Goal: Communication & Community: Ask a question

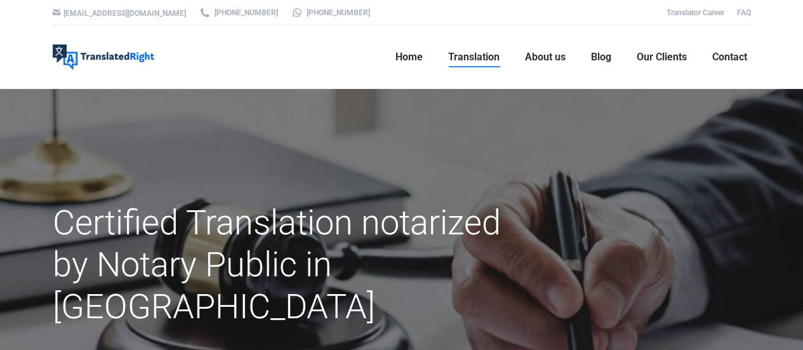
scroll to position [84, 0]
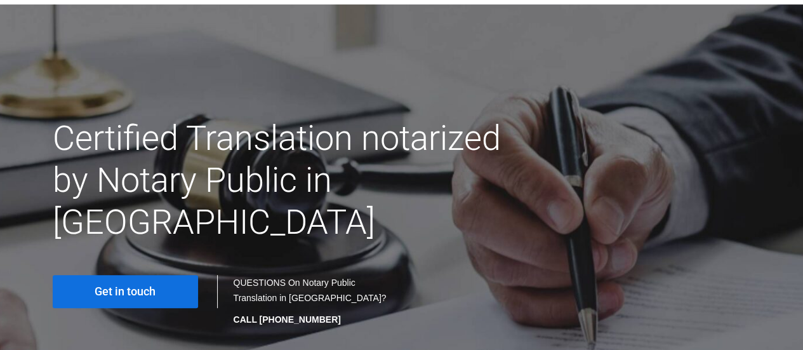
click at [159, 275] on link "Get in touch" at bounding box center [125, 291] width 145 height 33
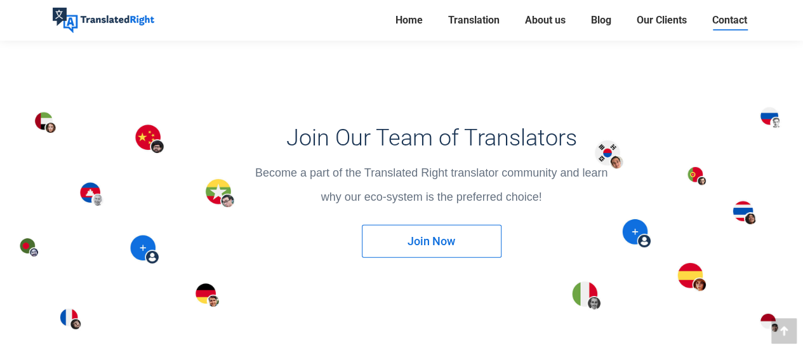
scroll to position [1651, 0]
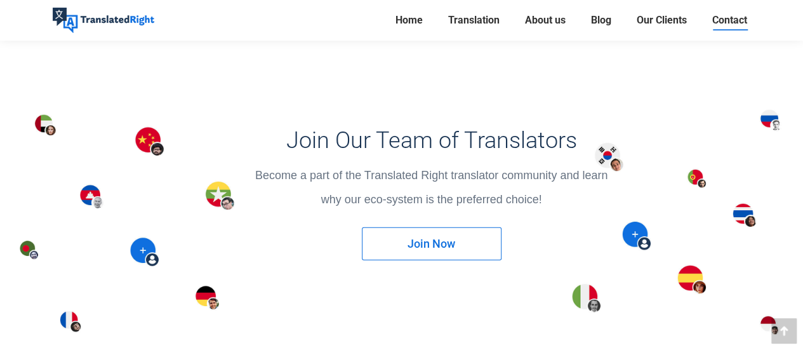
click at [713, 20] on span "Contact" at bounding box center [729, 20] width 35 height 13
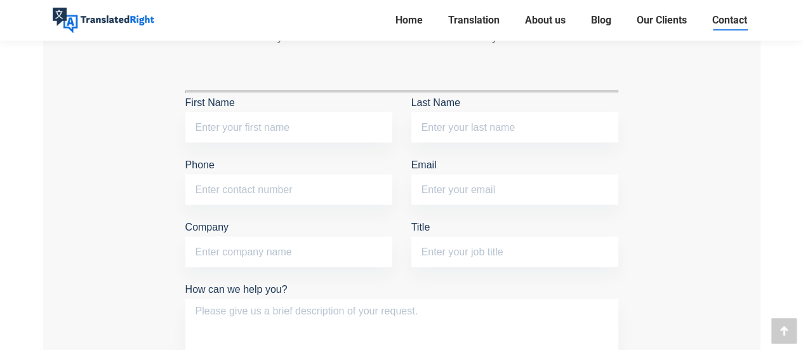
scroll to position [1143, 0]
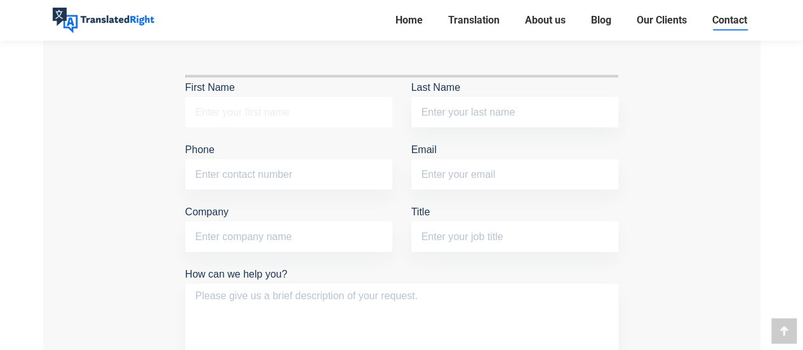
click at [260, 117] on input "First Name" at bounding box center [288, 112] width 207 height 30
type input "Matsumoto"
type input "Yuto"
type input "07091227713"
type input "Geo Takatsuki"
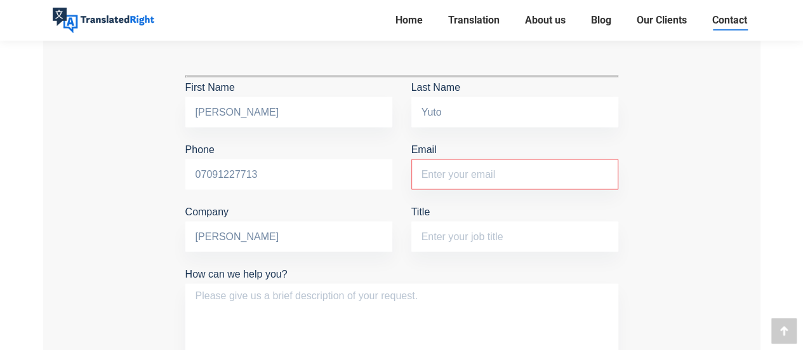
drag, startPoint x: 311, startPoint y: 171, endPoint x: 146, endPoint y: 173, distance: 165.1
click at [146, 173] on div "Get In Touch Tell us about your translation needs and we will contact you withi…" at bounding box center [402, 205] width 718 height 605
click at [197, 176] on input "92217379" at bounding box center [288, 174] width 207 height 30
type input "+65 92217379"
click at [500, 178] on input "Email The field is required." at bounding box center [514, 174] width 207 height 30
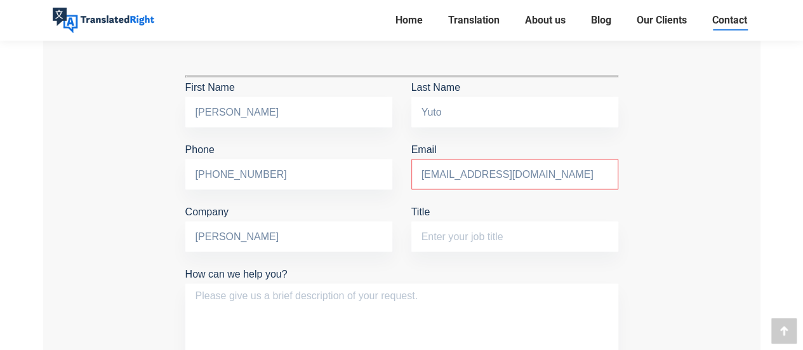
type input "yutomatsumto0316@gmail.com"
drag, startPoint x: 287, startPoint y: 238, endPoint x: 71, endPoint y: 223, distance: 216.4
click at [71, 223] on div "Get In Touch Tell us about your translation needs and we will contact you withi…" at bounding box center [402, 205] width 718 height 605
type input "nil"
click at [460, 234] on input "Title" at bounding box center [514, 236] width 207 height 30
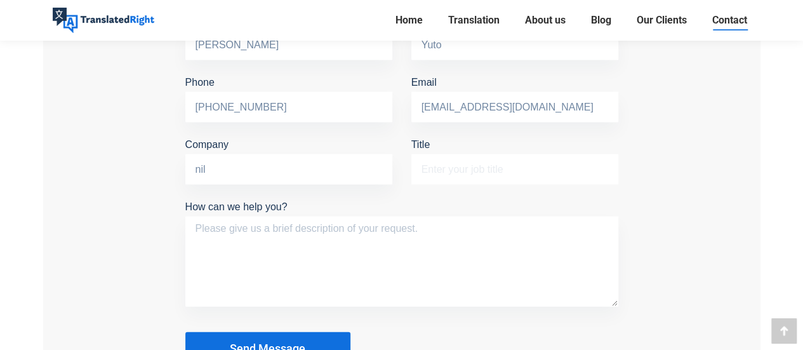
scroll to position [1209, 0]
type input "S"
type input "Undergraduate Student"
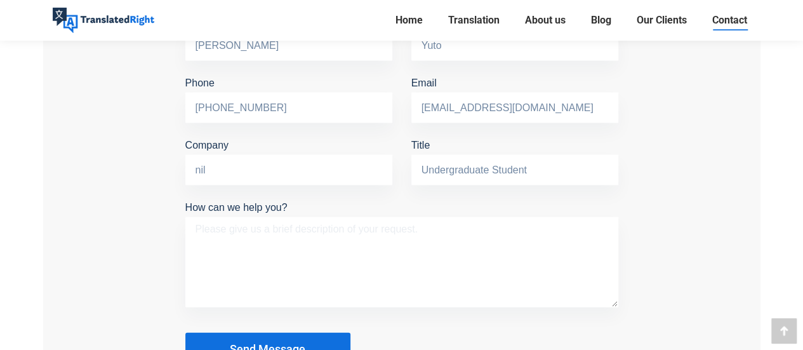
click at [460, 234] on textarea "How can we help you?" at bounding box center [401, 262] width 433 height 90
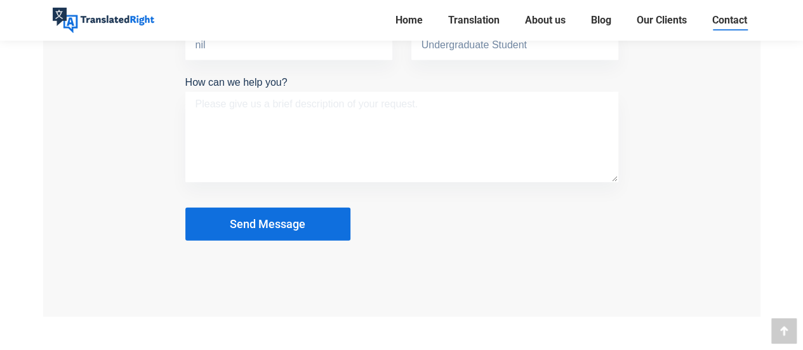
scroll to position [1251, 0]
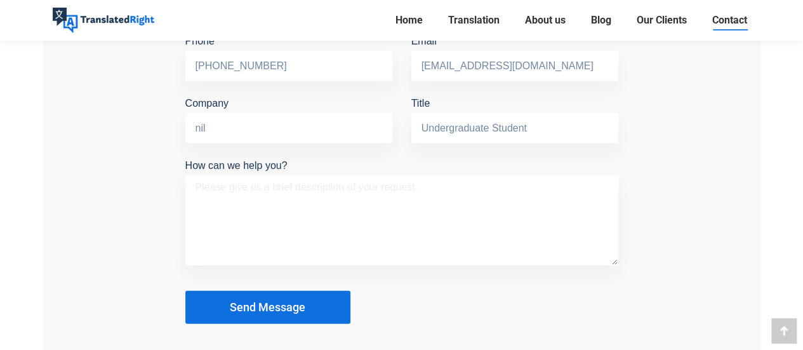
click at [429, 185] on textarea "How can we help you?" at bounding box center [401, 220] width 433 height 90
paste textarea "Dear [Agency/Notary Name], I am a Singapore Permanent Resident and need to subm…"
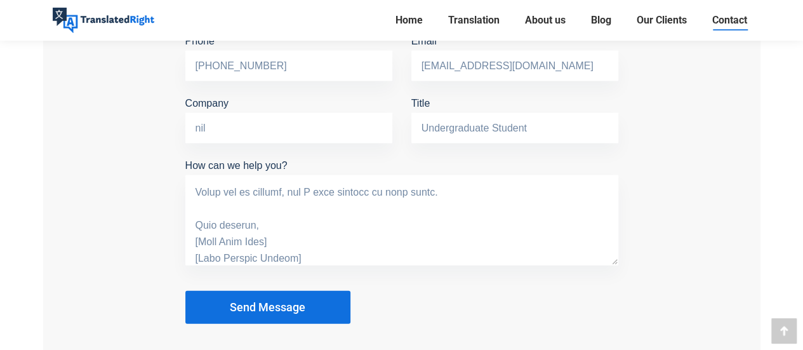
scroll to position [0, 0]
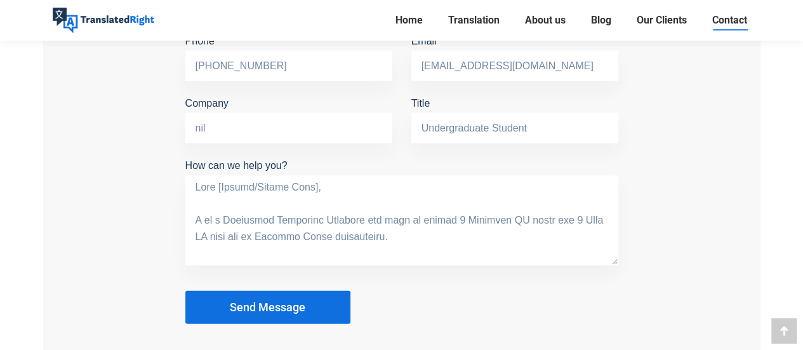
drag, startPoint x: 321, startPoint y: 186, endPoint x: 220, endPoint y: 186, distance: 101.6
click at [220, 186] on textarea "How can we help you?" at bounding box center [401, 220] width 433 height 90
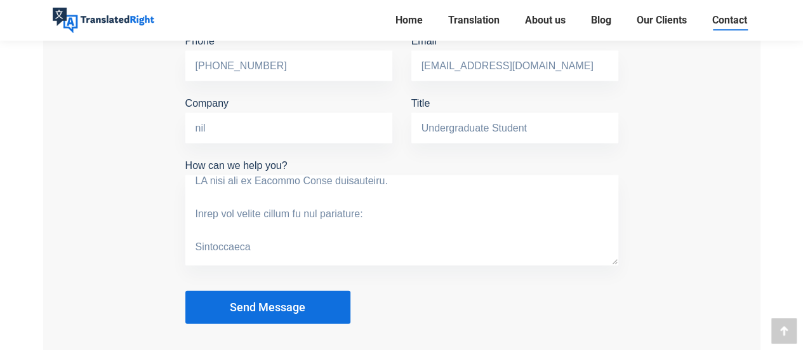
scroll to position [42, 0]
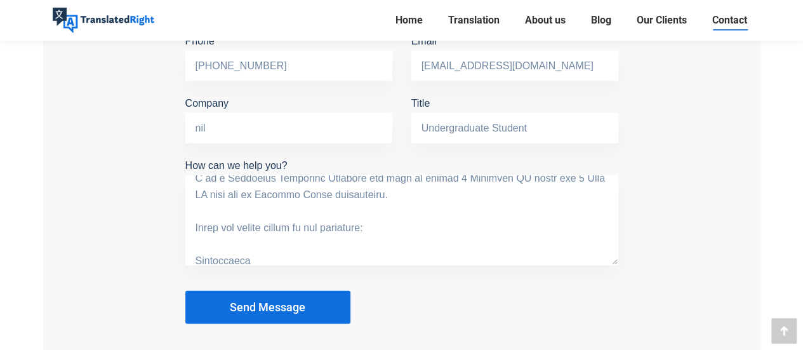
click at [410, 185] on textarea "How can we help you?" at bounding box center [401, 220] width 433 height 90
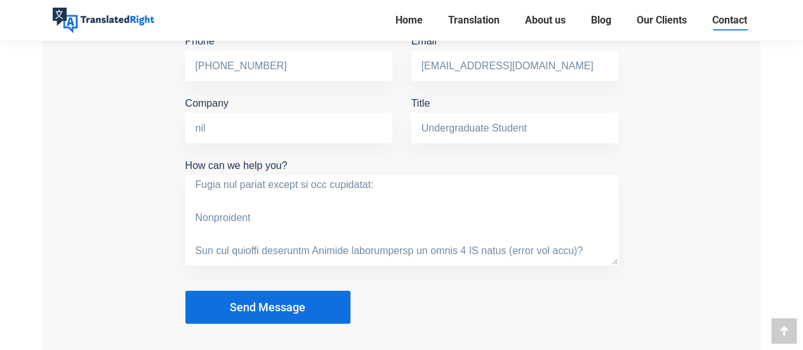
scroll to position [84, 0]
click at [196, 208] on textarea "How can we help you?" at bounding box center [401, 220] width 433 height 90
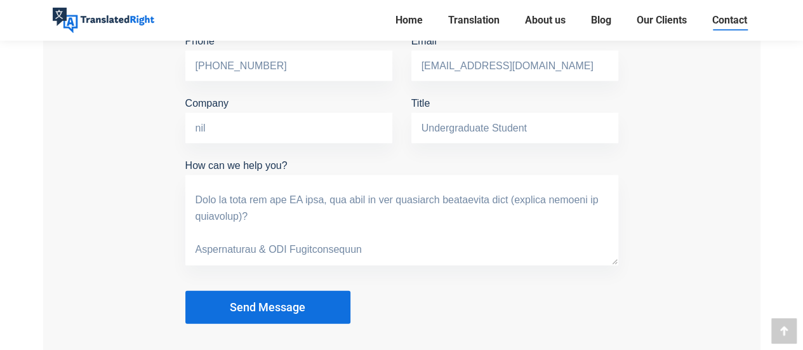
scroll to position [127, 0]
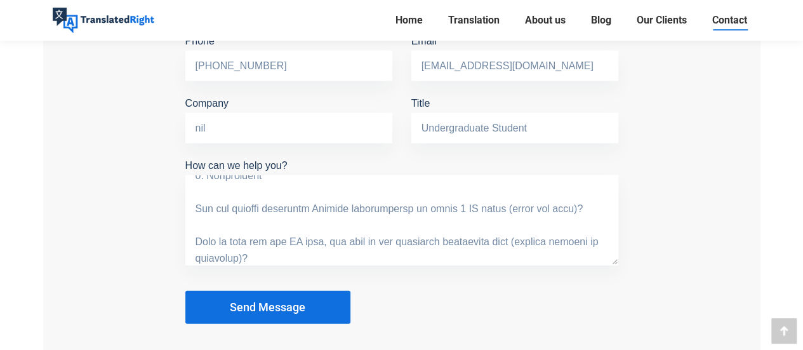
click at [433, 204] on textarea "How can we help you?" at bounding box center [401, 220] width 433 height 90
click at [437, 204] on textarea "How can we help you?" at bounding box center [401, 220] width 433 height 90
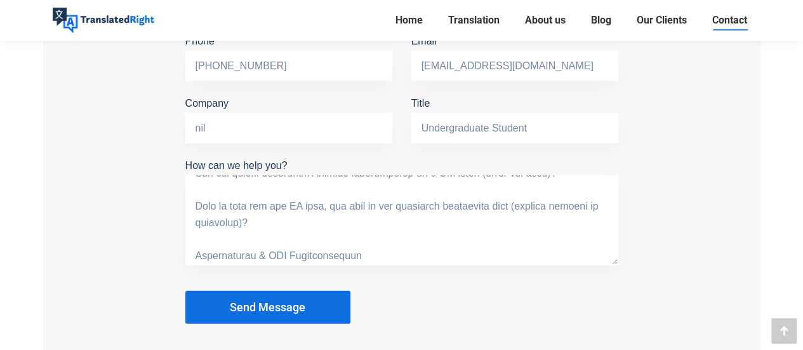
scroll to position [165, 0]
click at [406, 210] on textarea "How can we help you?" at bounding box center [401, 220] width 433 height 90
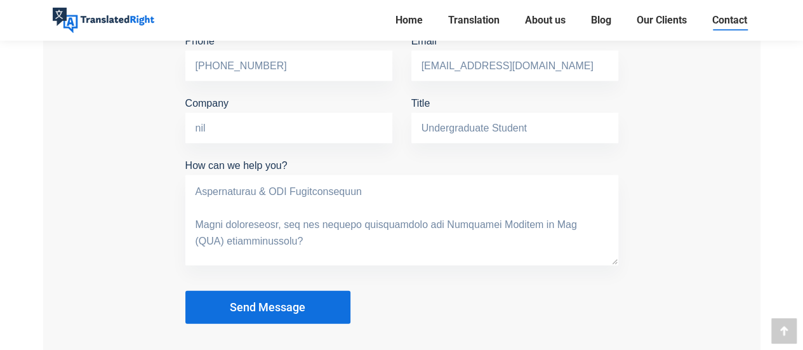
scroll to position [207, 0]
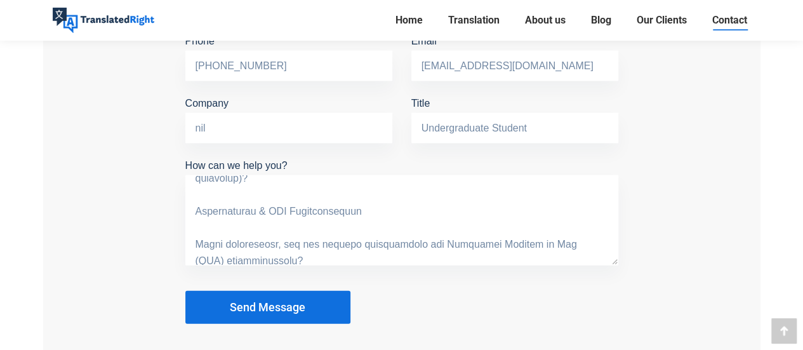
drag, startPoint x: 384, startPoint y: 256, endPoint x: 406, endPoint y: 237, distance: 29.3
click at [406, 237] on textarea "How can we help you?" at bounding box center [401, 220] width 433 height 90
click at [344, 208] on textarea "How can we help you?" at bounding box center [401, 220] width 433 height 90
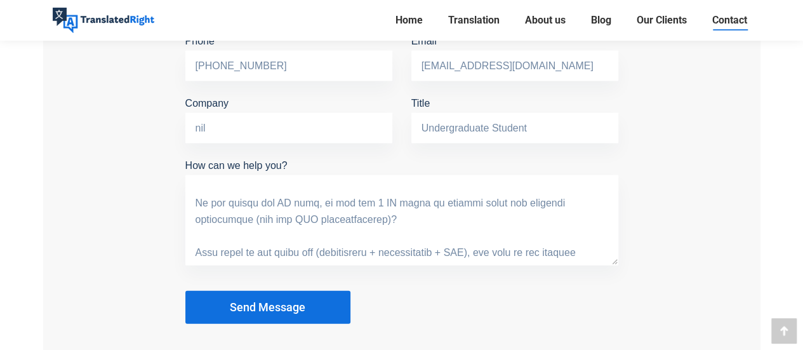
scroll to position [282, 0]
click at [352, 220] on textarea "How can we help you?" at bounding box center [401, 220] width 433 height 90
drag, startPoint x: 352, startPoint y: 220, endPoint x: 193, endPoint y: 220, distance: 159.4
click at [193, 220] on textarea "How can we help you?" at bounding box center [401, 220] width 433 height 90
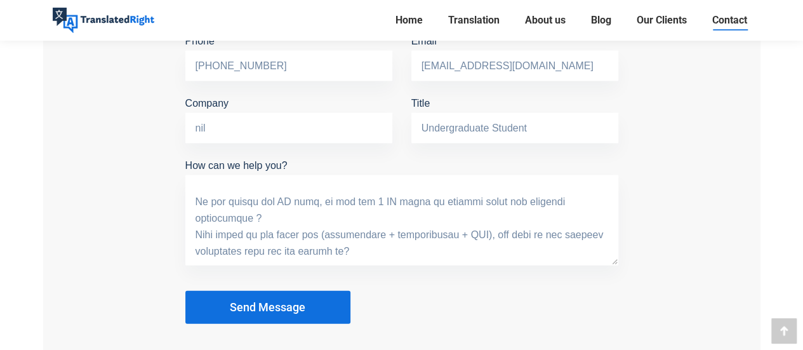
click at [465, 236] on textarea "How can we help you?" at bounding box center [401, 220] width 433 height 90
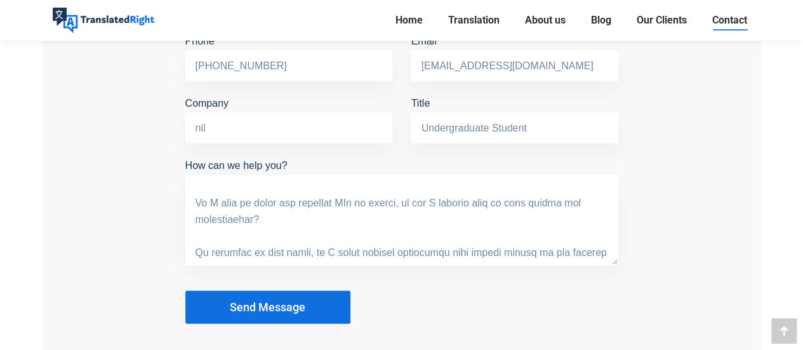
scroll to position [363, 0]
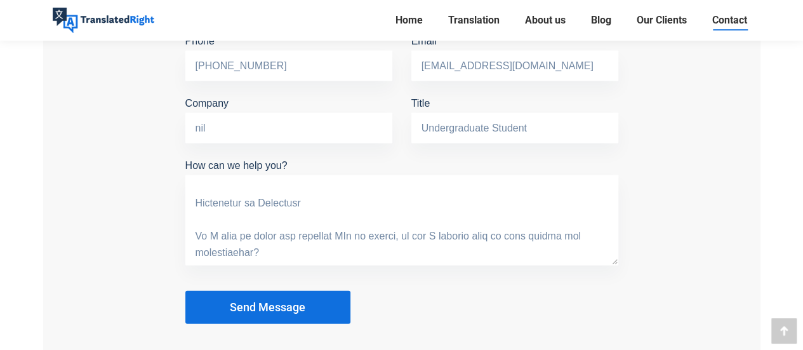
click at [197, 203] on textarea "How can we help you?" at bounding box center [401, 220] width 433 height 90
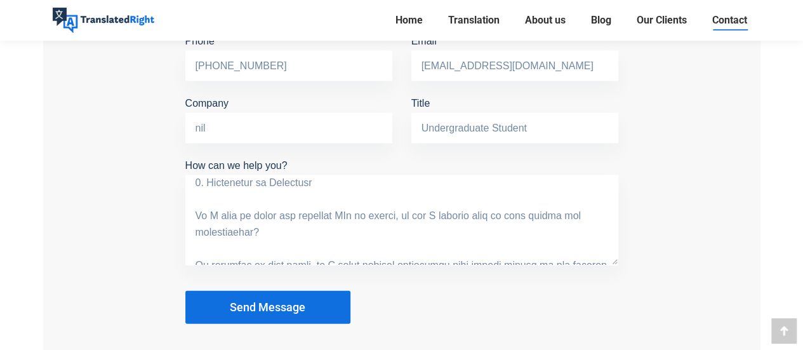
scroll to position [387, 0]
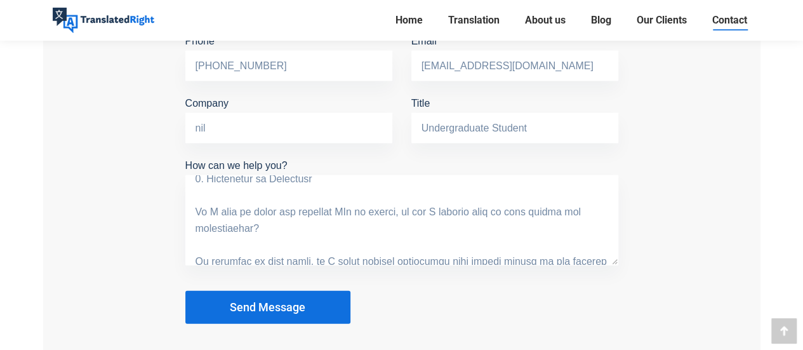
click at [342, 225] on textarea "How can we help you?" at bounding box center [401, 220] width 433 height 90
drag, startPoint x: 342, startPoint y: 225, endPoint x: 399, endPoint y: 213, distance: 58.4
click at [399, 213] on textarea "How can we help you?" at bounding box center [401, 220] width 433 height 90
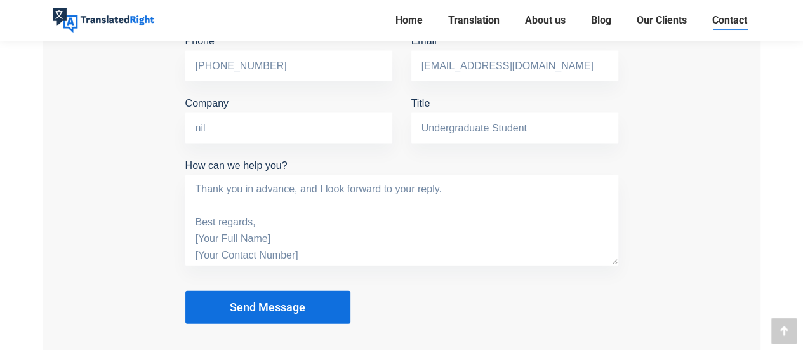
scroll to position [495, 0]
drag, startPoint x: 284, startPoint y: 232, endPoint x: 192, endPoint y: 226, distance: 92.9
click at [192, 226] on textarea "Dear TranslatedRight, I am a Singapore Permanent Resident and need to submit 2 …" at bounding box center [401, 220] width 433 height 90
drag, startPoint x: 315, startPoint y: 252, endPoint x: 171, endPoint y: 252, distance: 144.1
click at [171, 252] on div "Get In Touch Tell us about your translation needs and we will contact you withi…" at bounding box center [402, 97] width 718 height 605
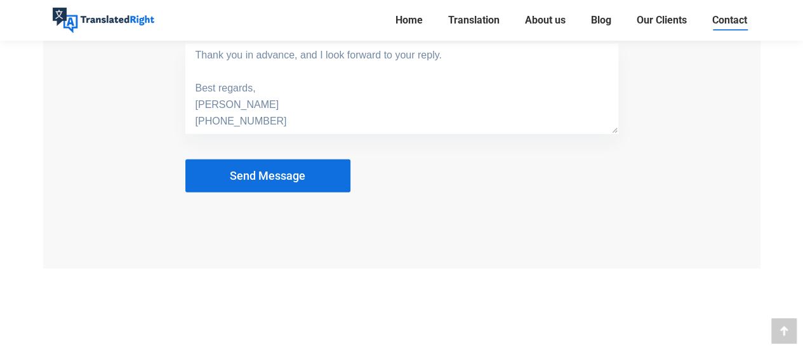
scroll to position [1336, 0]
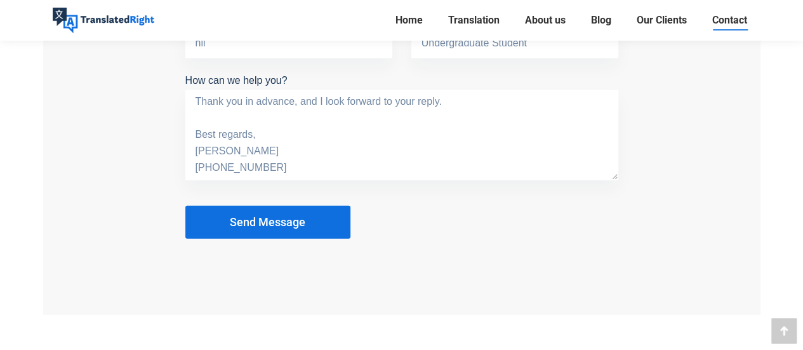
type textarea "Dear TranslatedRight, I am a Singapore Permanent Resident and need to submit 2 …"
click at [278, 220] on span "Send Message" at bounding box center [268, 222] width 76 height 13
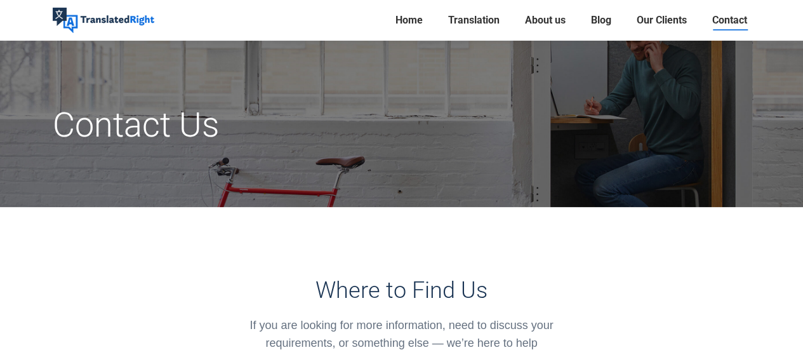
scroll to position [108, 0]
